Goal: Task Accomplishment & Management: Manage account settings

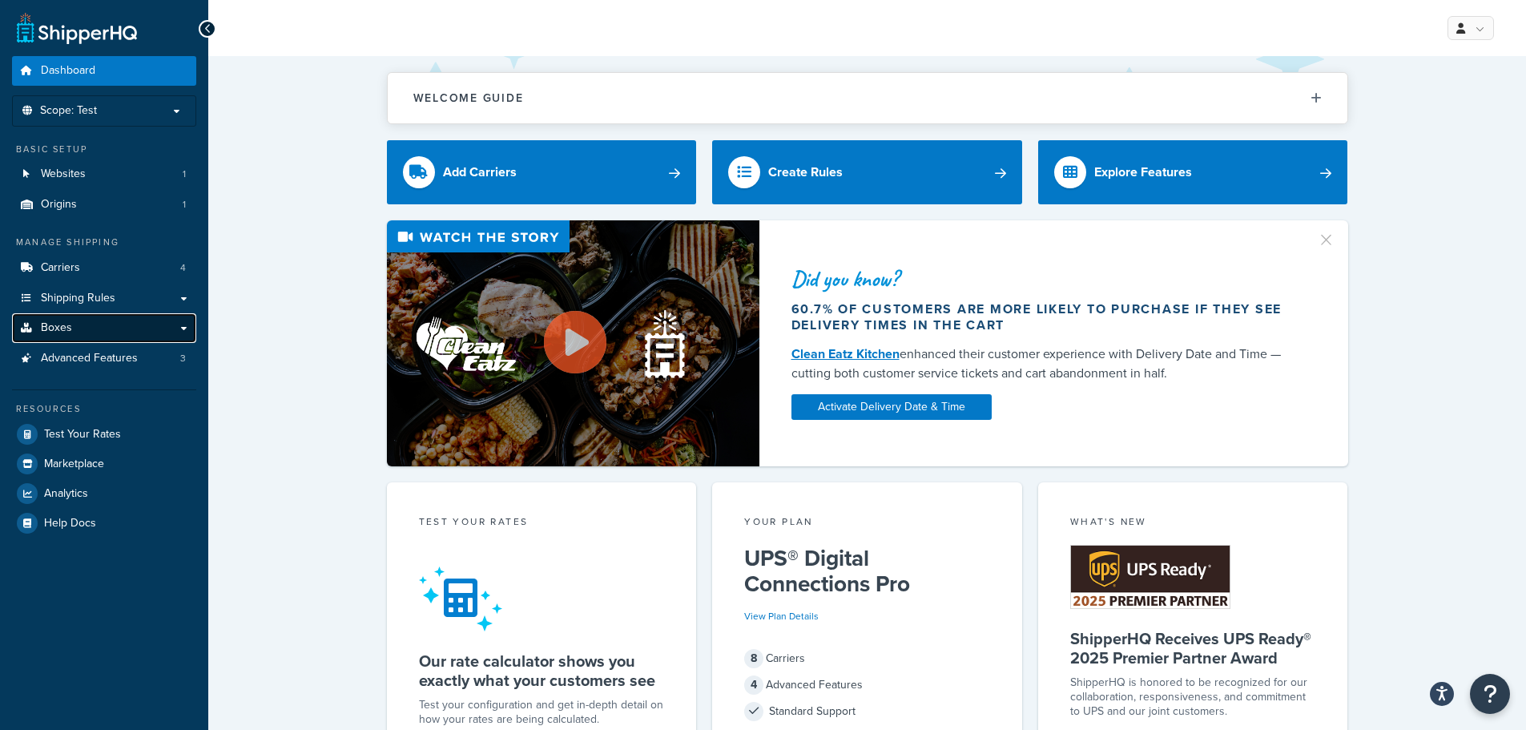
click at [79, 326] on link "Boxes" at bounding box center [104, 328] width 184 height 30
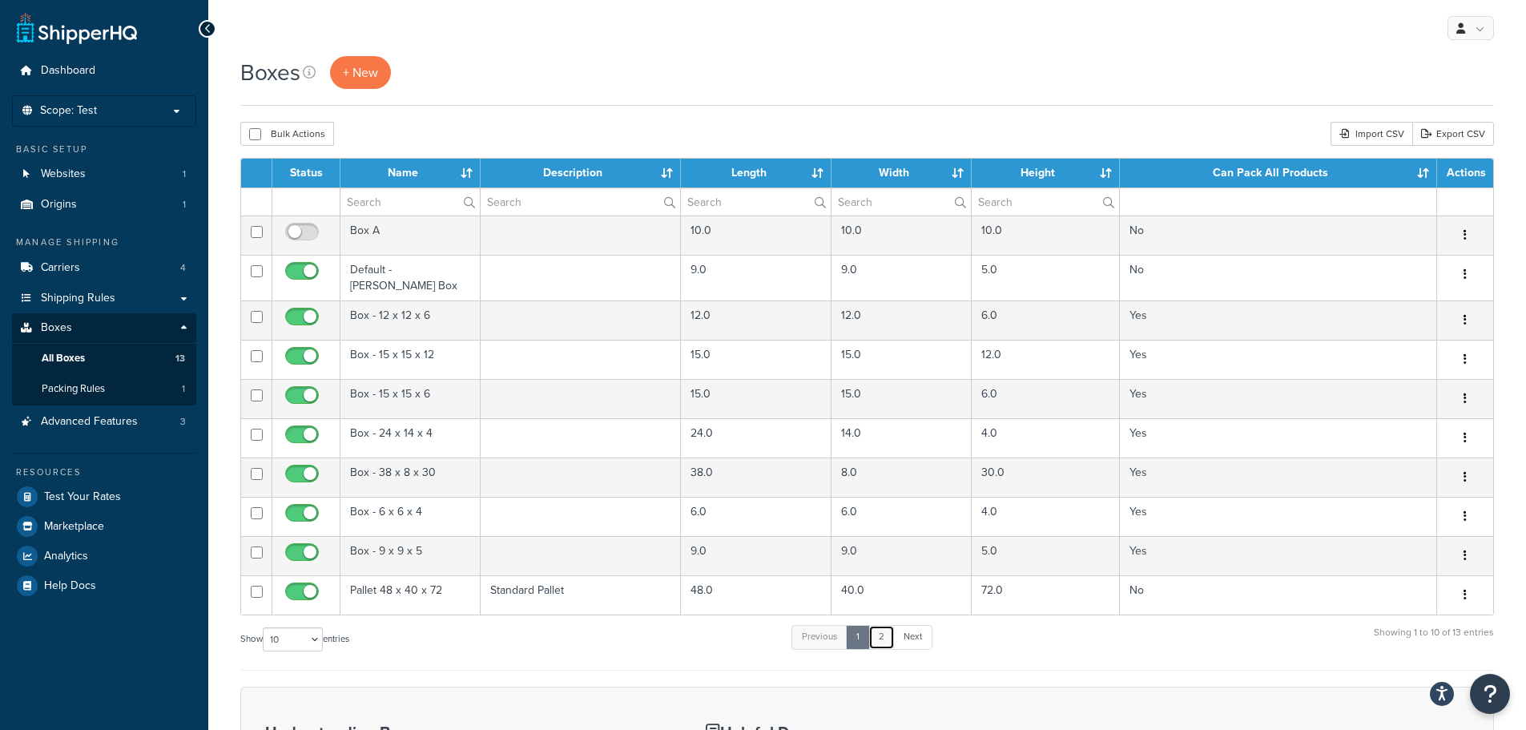
click at [889, 637] on link "2" at bounding box center [882, 637] width 26 height 24
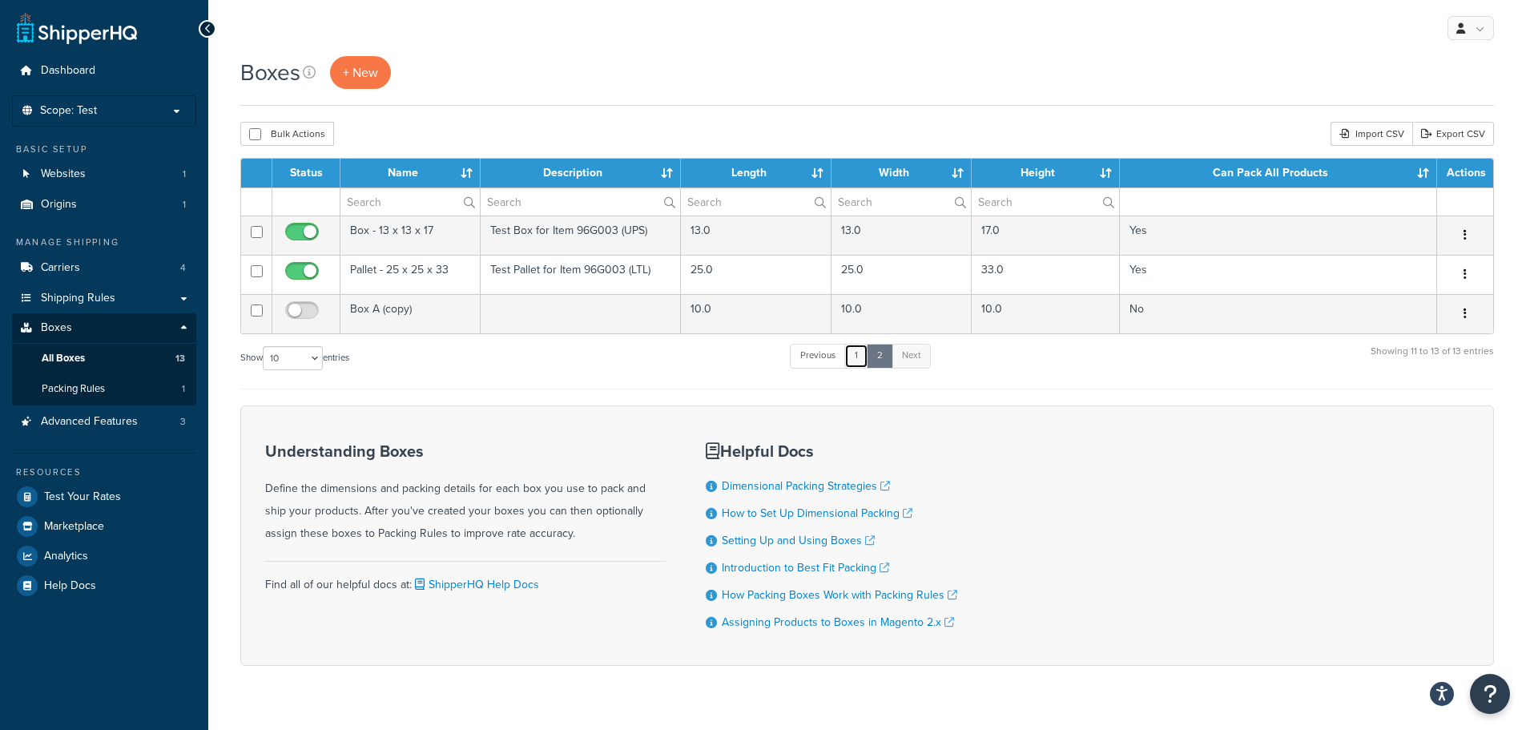
click at [852, 355] on link "1" at bounding box center [857, 356] width 24 height 24
